Goal: Transaction & Acquisition: Purchase product/service

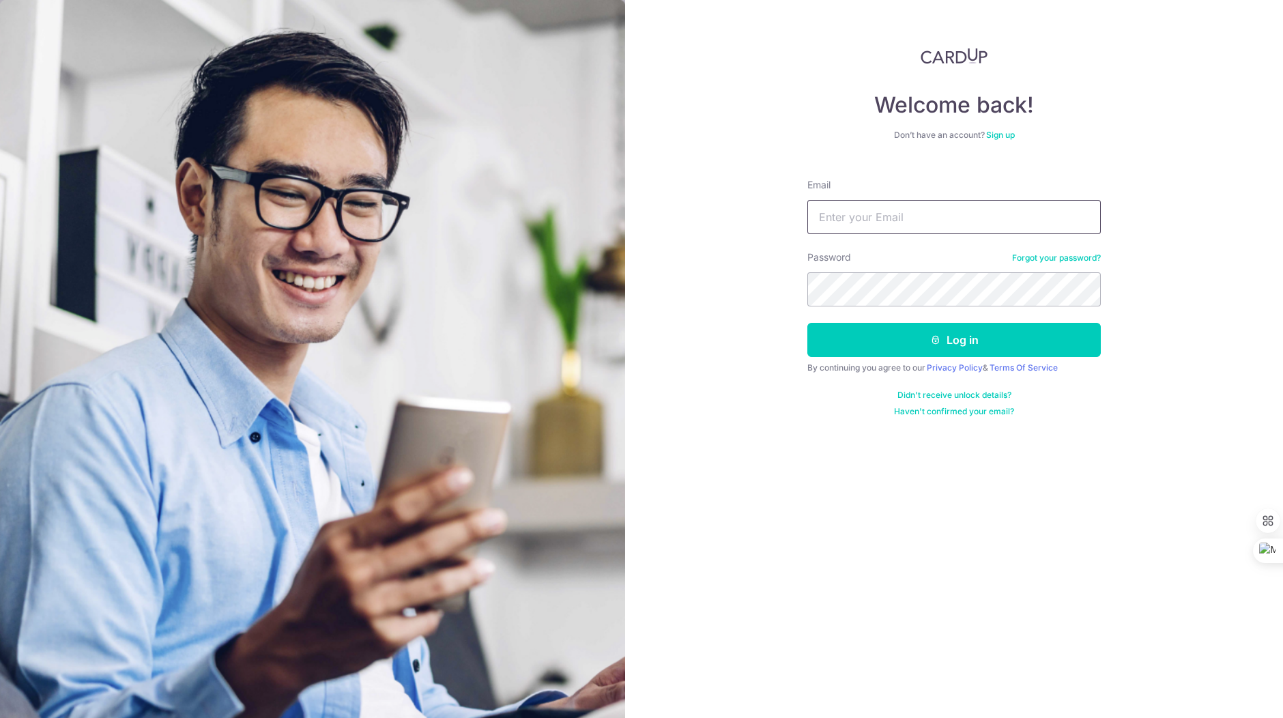
click at [924, 210] on input "Email" at bounding box center [953, 217] width 293 height 34
type input "[EMAIL_ADDRESS][DOMAIN_NAME]"
click at [883, 344] on button "Log in" at bounding box center [953, 340] width 293 height 34
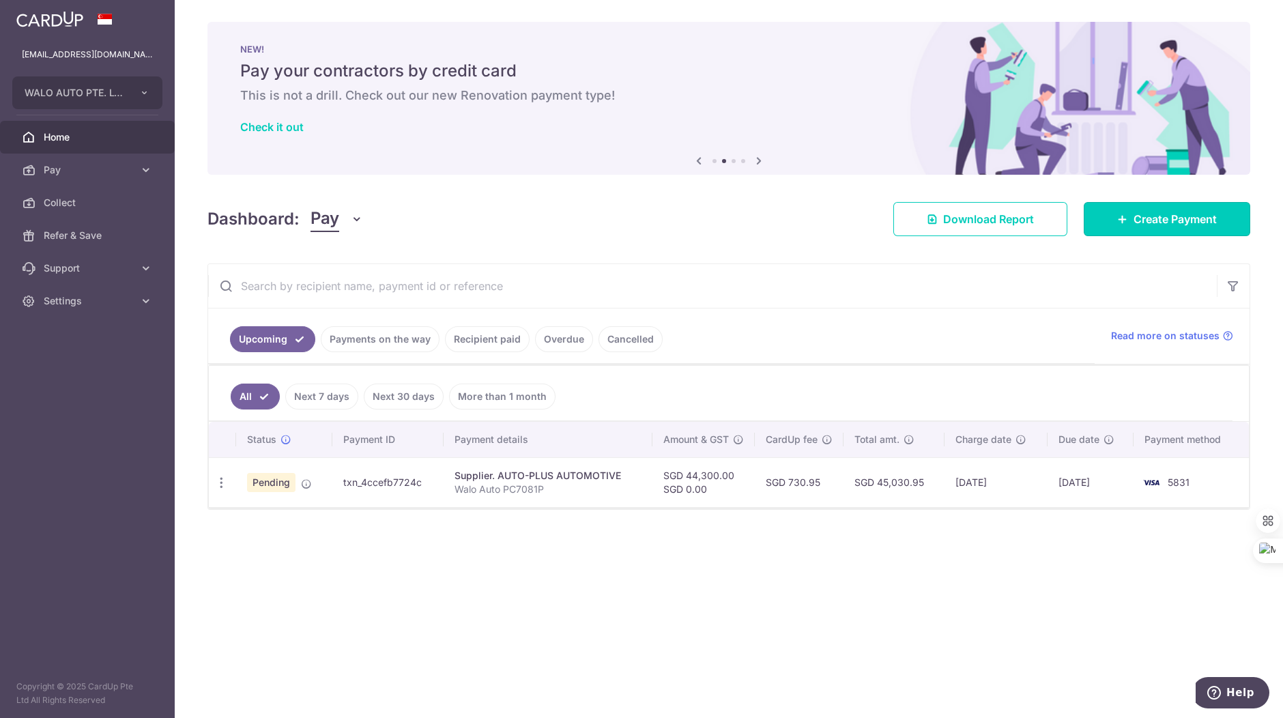
click at [1164, 226] on span "Create Payment" at bounding box center [1175, 219] width 83 height 16
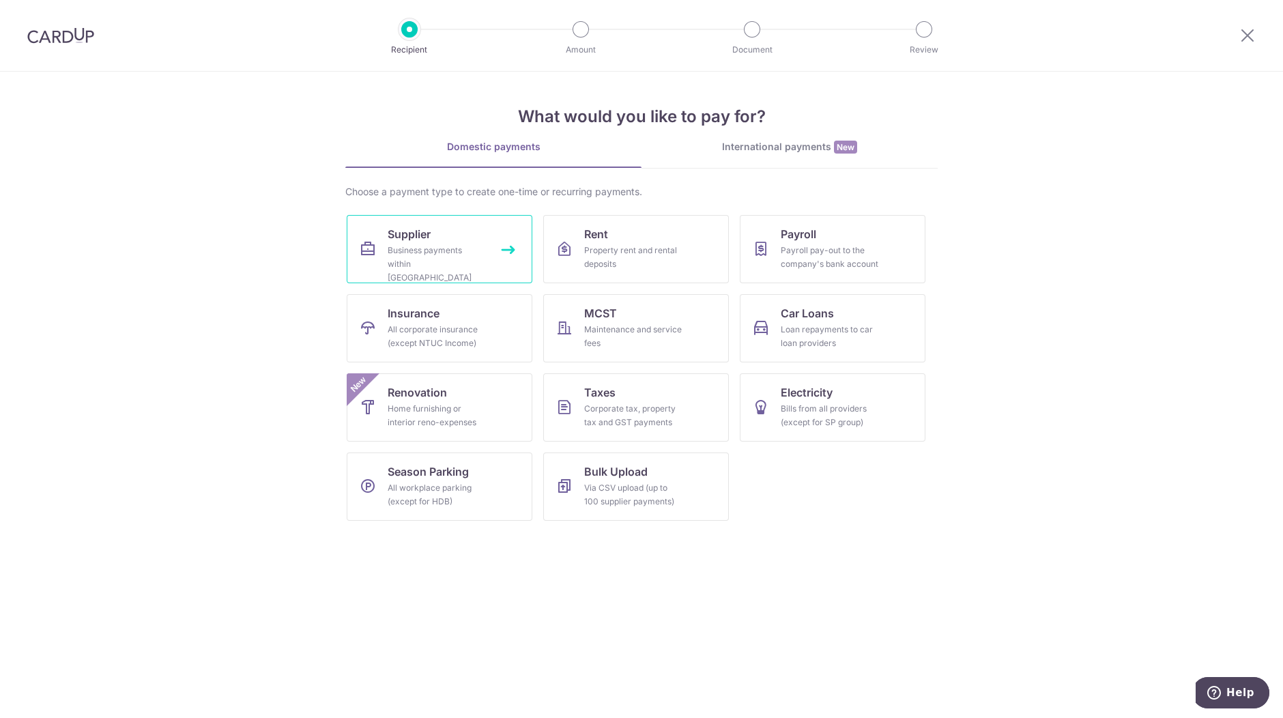
click at [428, 250] on div "Business payments within Singapore" at bounding box center [437, 264] width 98 height 41
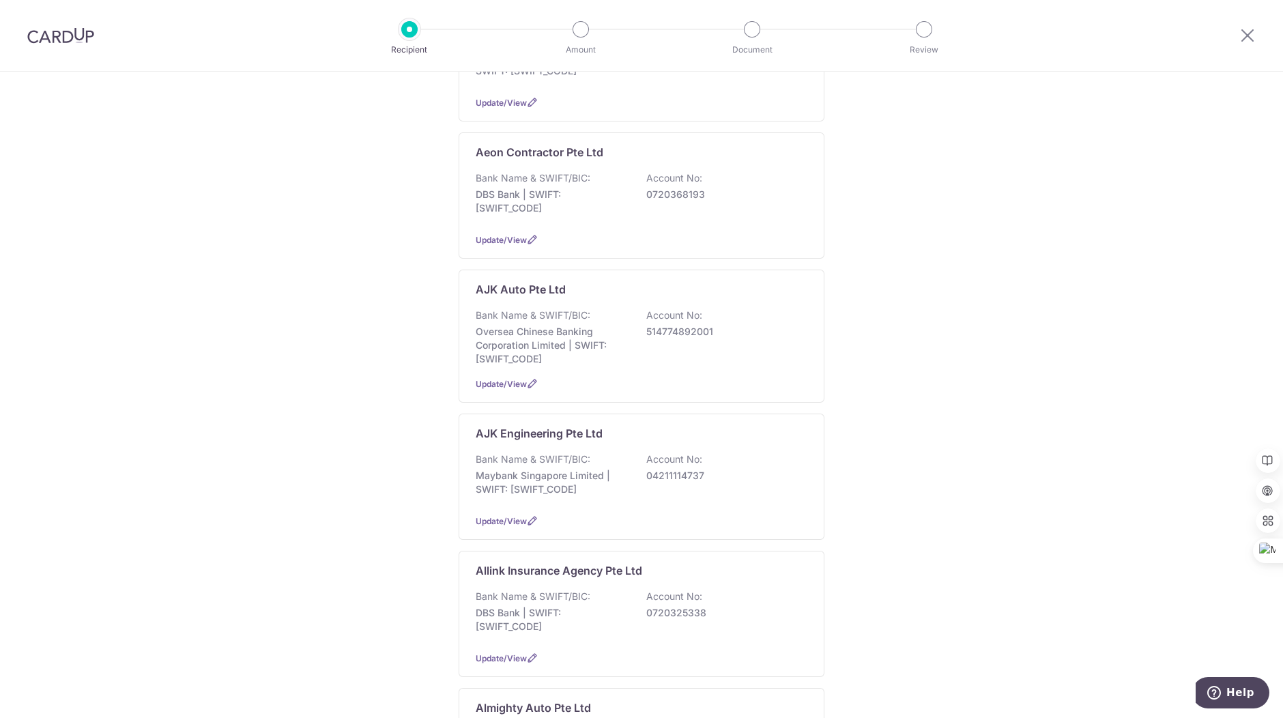
scroll to position [512, 0]
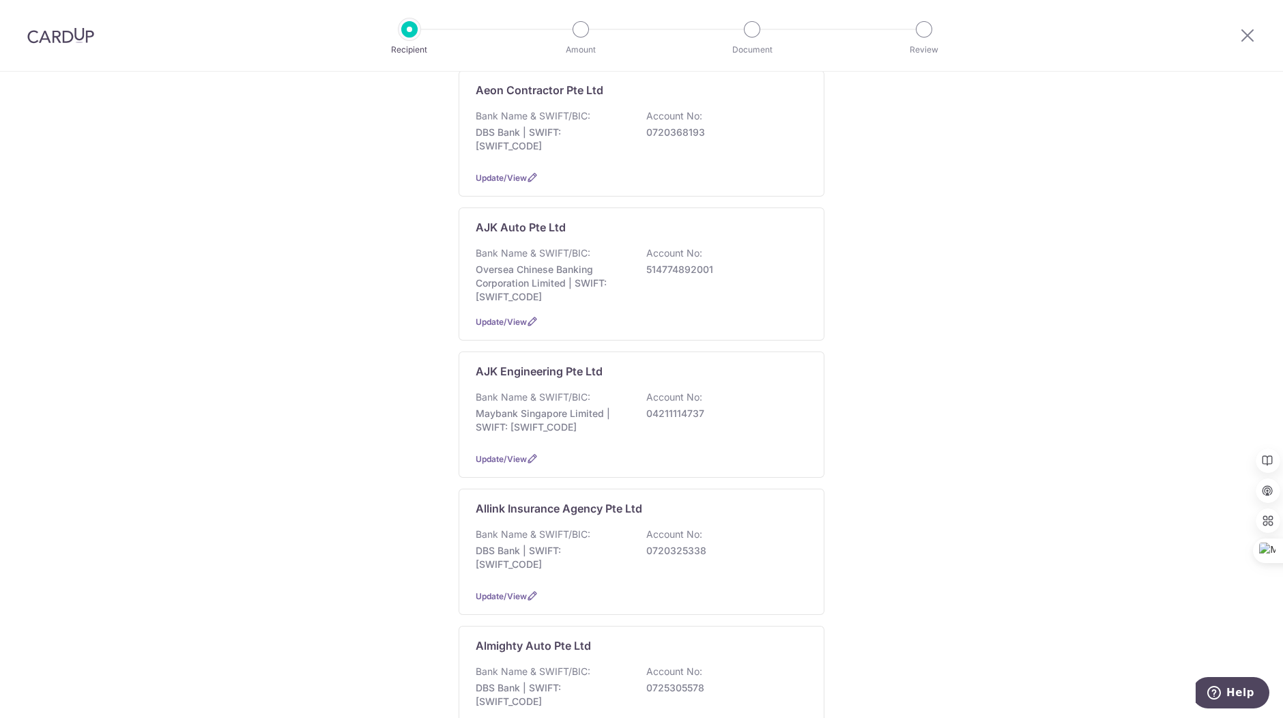
click at [730, 552] on div "Bank Name & SWIFT/BIC: DBS Bank | SWIFT: DBSSSGSGXXX Account No: 0720325338" at bounding box center [642, 553] width 332 height 51
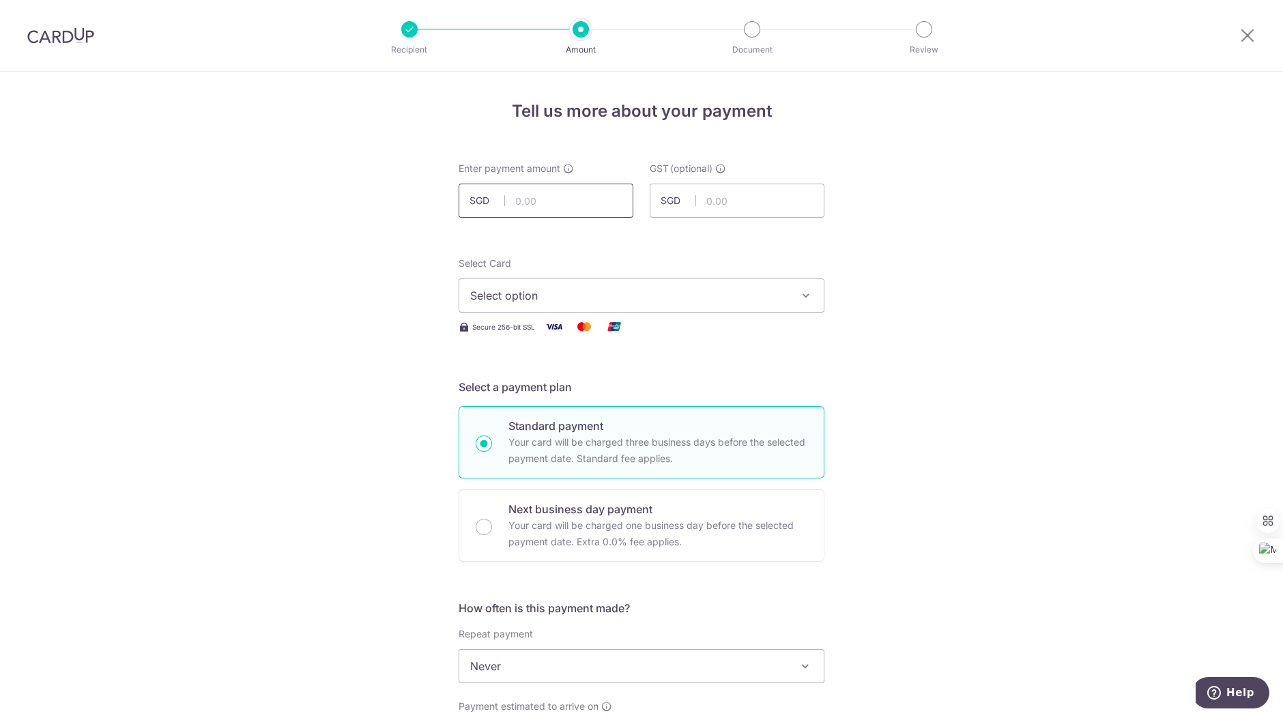
click at [530, 203] on input "text" at bounding box center [546, 201] width 175 height 34
type input "11,579.27"
click at [768, 304] on button "Select option" at bounding box center [642, 295] width 366 height 34
click at [685, 394] on span "**** 5831" at bounding box center [641, 393] width 343 height 16
click at [579, 525] on p "Your card will be charged one business day before the selected payment date. Ex…" at bounding box center [657, 533] width 299 height 33
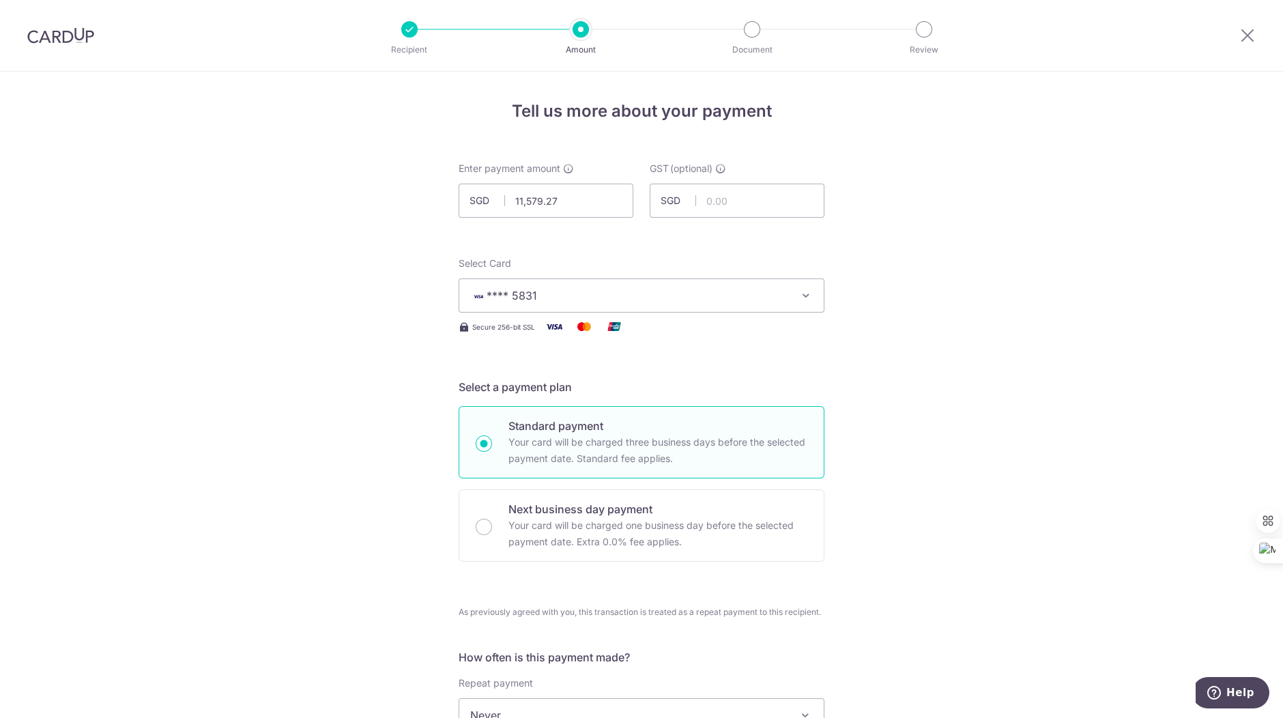
click at [492, 525] on input "Next business day payment Your card will be charged one business day before the…" at bounding box center [484, 527] width 16 height 16
radio input "false"
radio input "true"
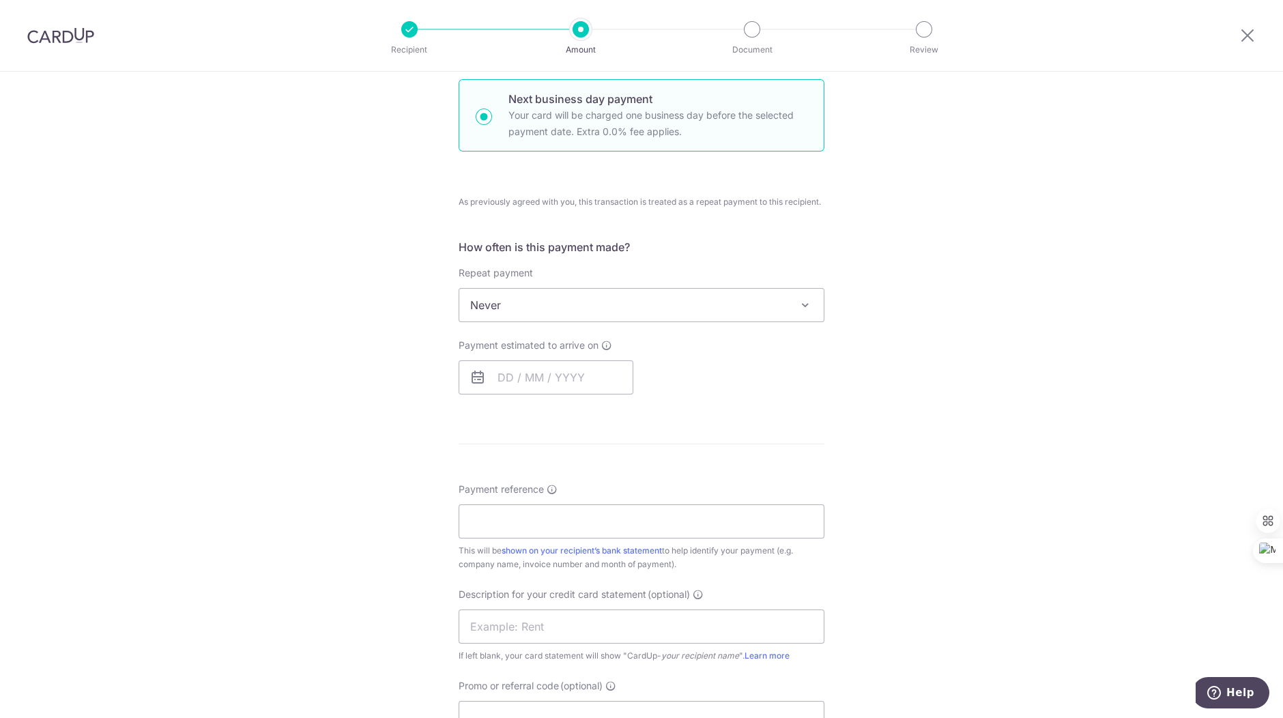
scroll to position [512, 0]
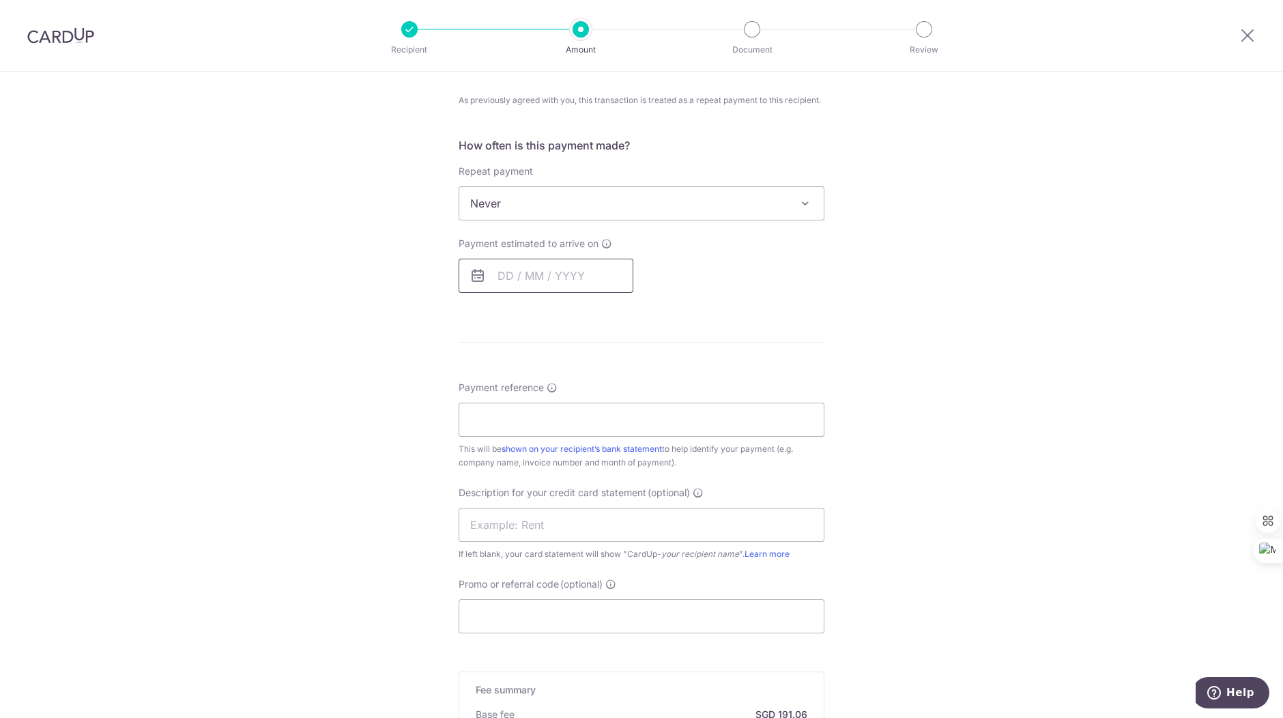
click at [587, 280] on input "text" at bounding box center [546, 276] width 175 height 34
click at [531, 424] on link "16" at bounding box center [541, 427] width 22 height 22
type input "[DATE]"
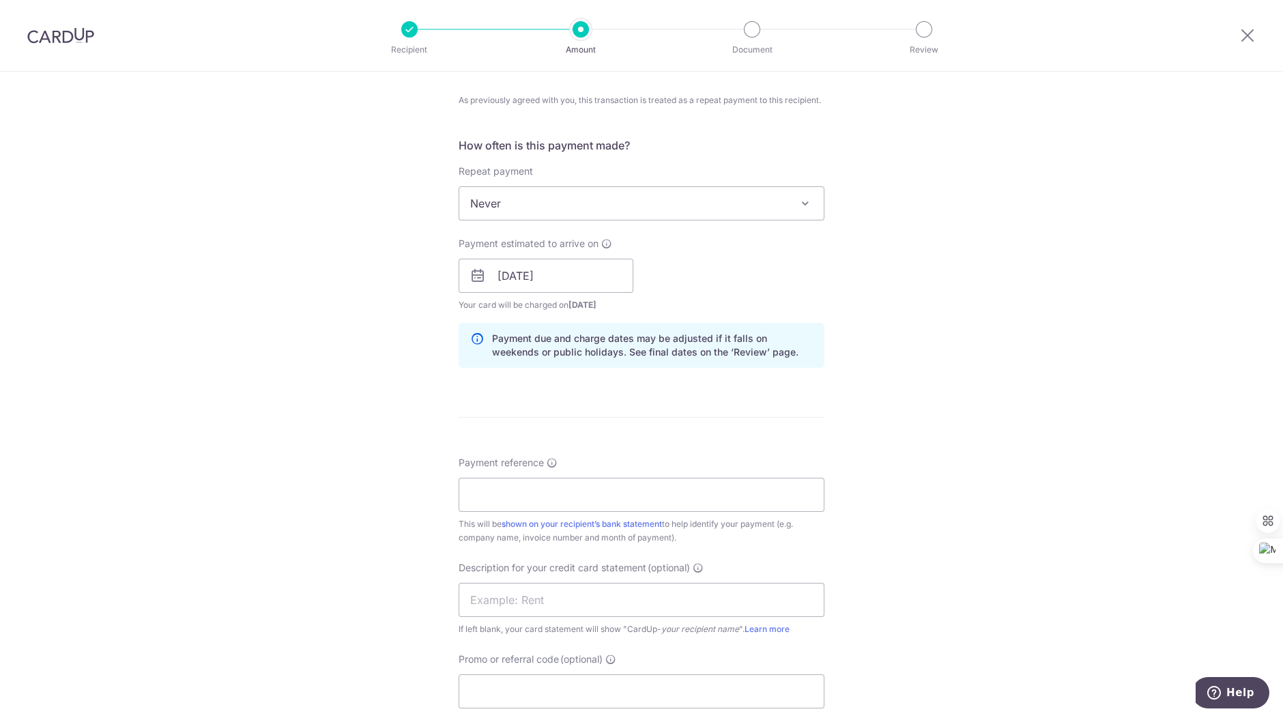
click at [942, 480] on div "Tell us more about your payment Enter payment amount SGD 11,579.27 11579.27 GST…" at bounding box center [641, 308] width 1283 height 1497
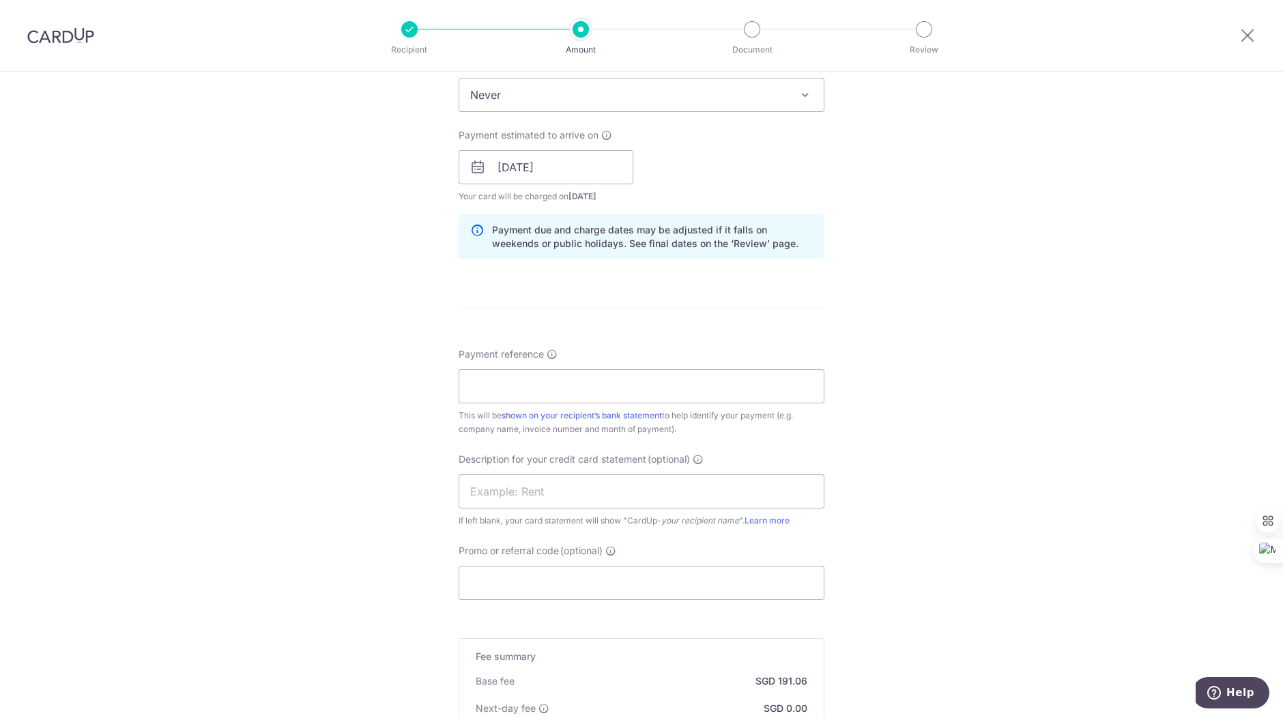
scroll to position [682, 0]
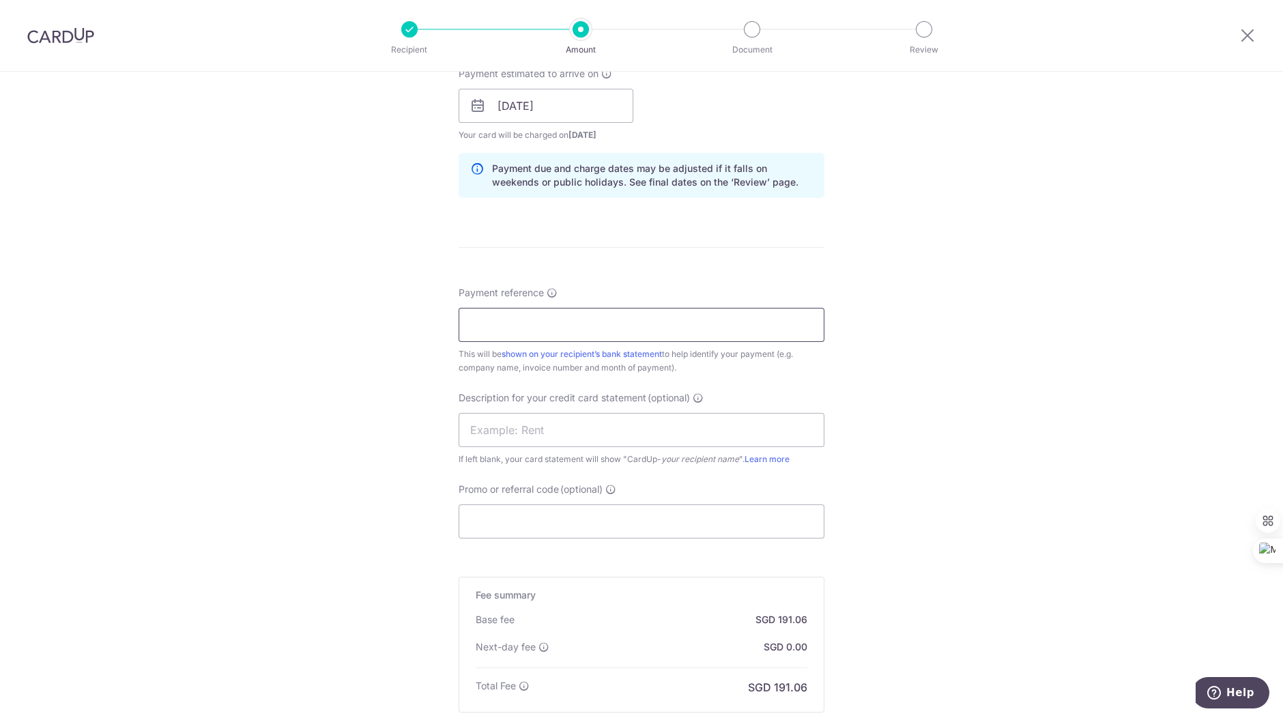
click at [560, 328] on input "Payment reference" at bounding box center [642, 325] width 366 height 34
type input "Walo Auto July"
click at [861, 381] on div "Tell us more about your payment Enter payment amount SGD 11,579.27 11579.27 GST…" at bounding box center [641, 138] width 1283 height 1497
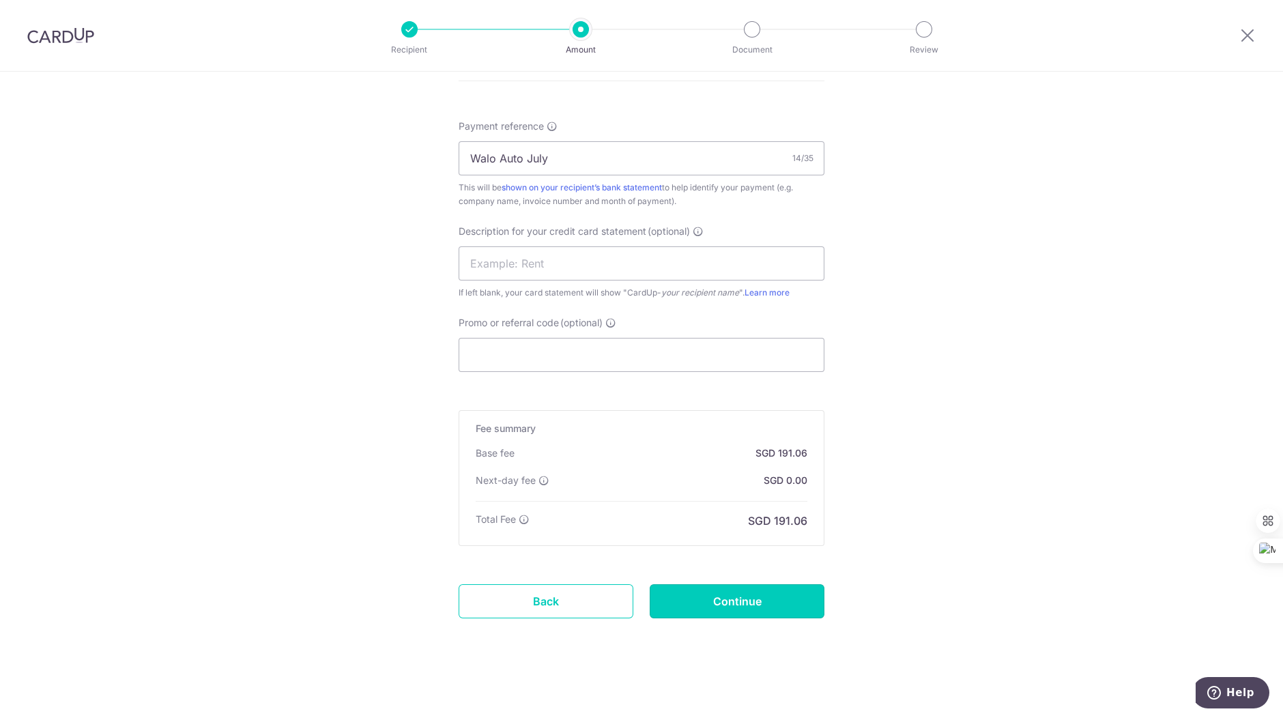
click at [758, 609] on input "Continue" at bounding box center [737, 601] width 175 height 34
type input "Create Schedule"
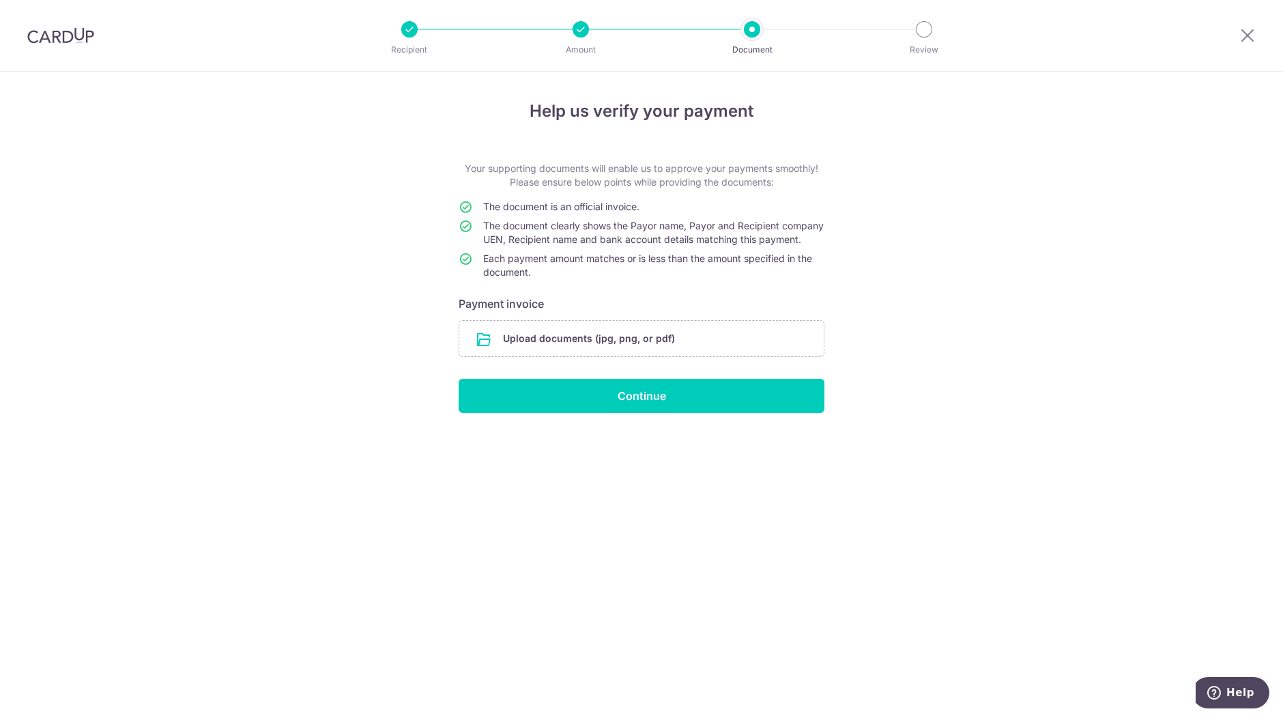
click at [713, 356] on input "file" at bounding box center [641, 338] width 364 height 35
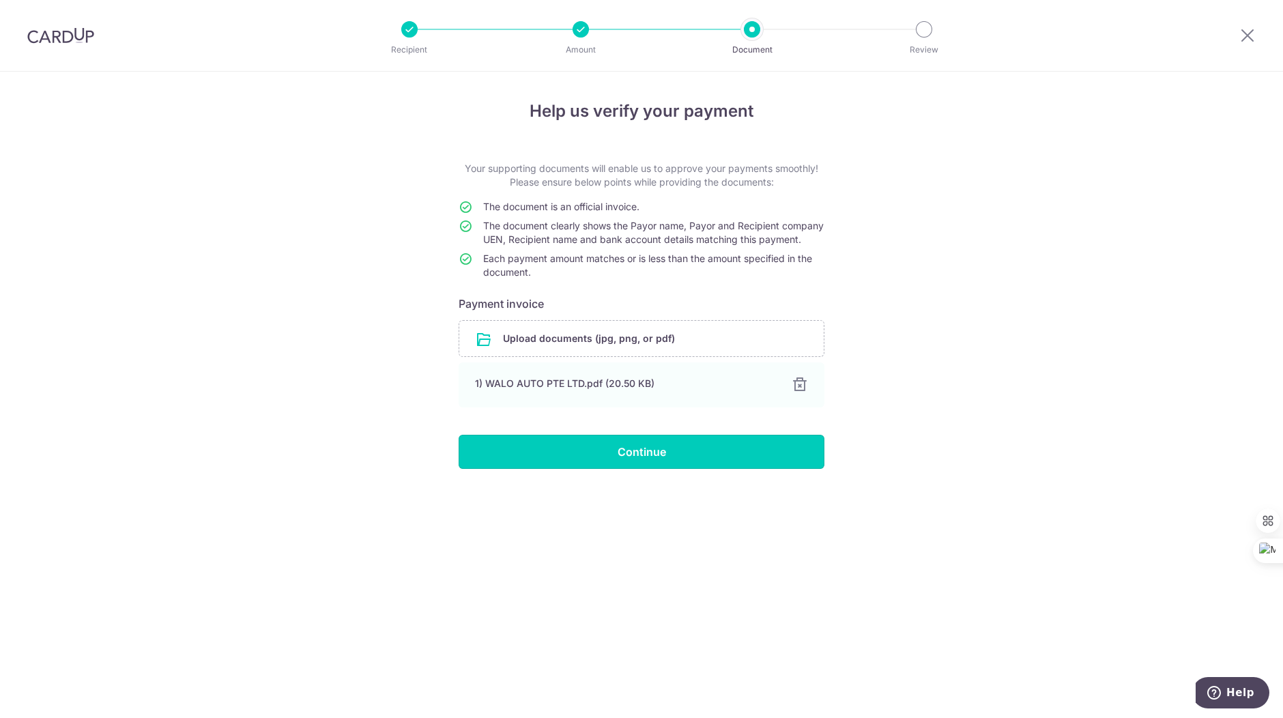
click at [650, 465] on input "Continue" at bounding box center [642, 452] width 366 height 34
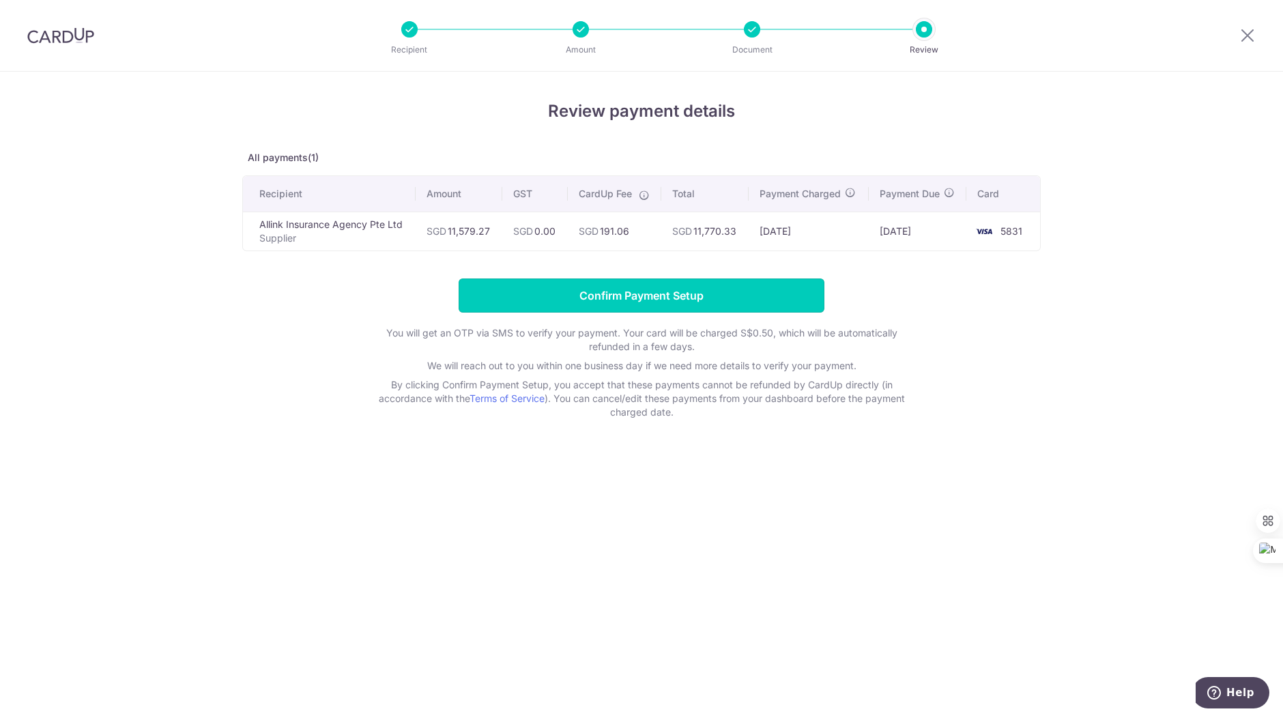
click at [753, 301] on input "Confirm Payment Setup" at bounding box center [642, 295] width 366 height 34
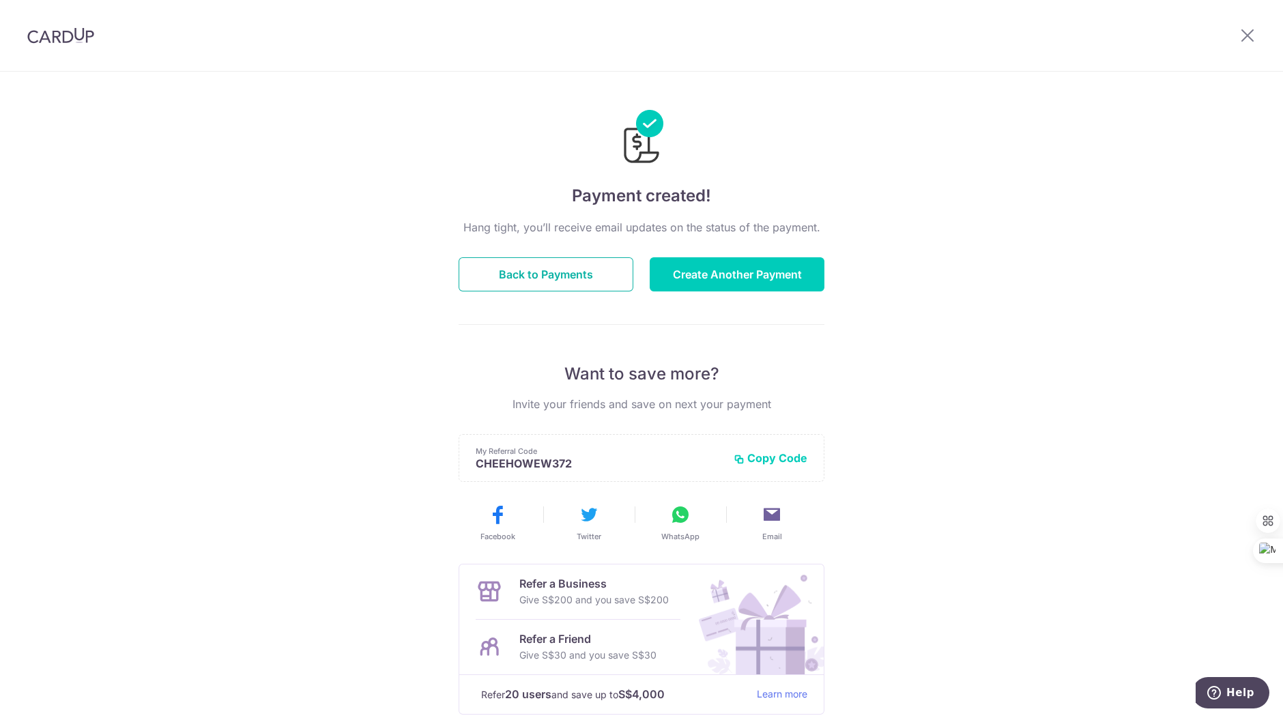
click at [626, 264] on button "Back to Payments" at bounding box center [546, 274] width 175 height 34
